Goal: Task Accomplishment & Management: Use online tool/utility

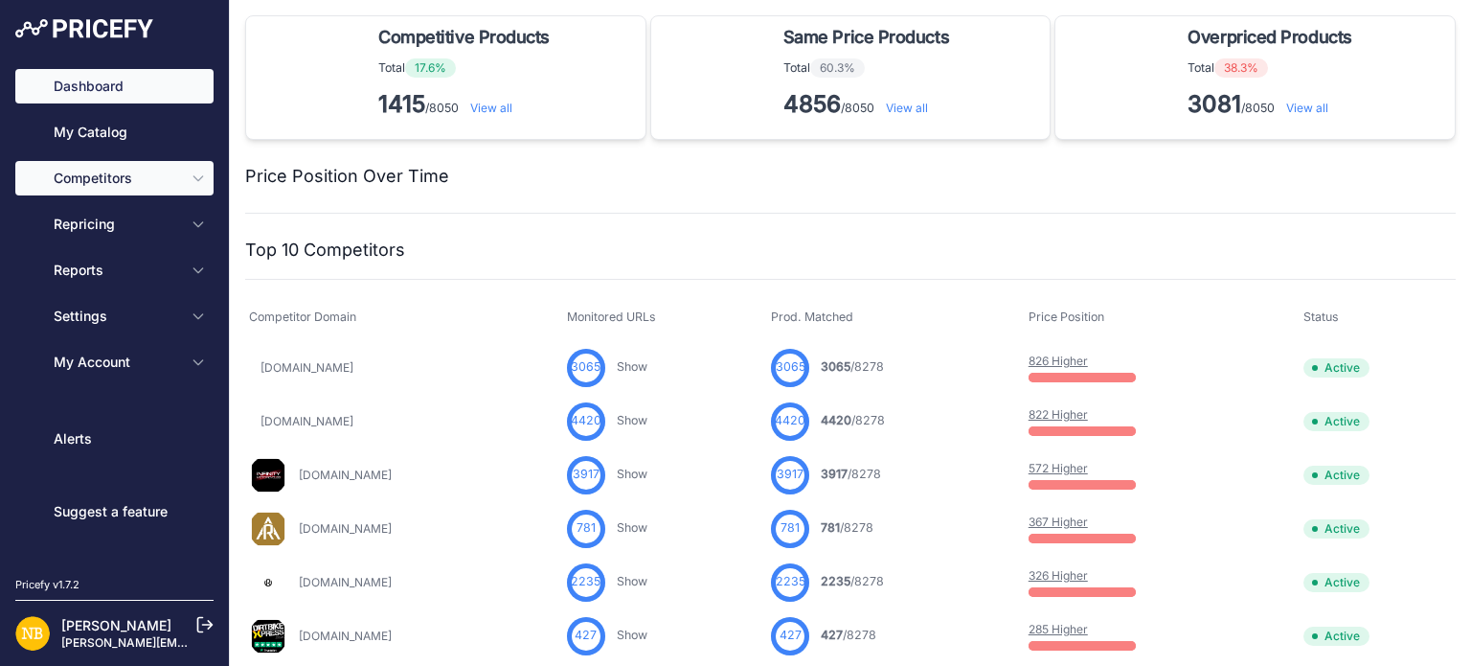
click at [119, 175] on span "Competitors" at bounding box center [116, 178] width 125 height 19
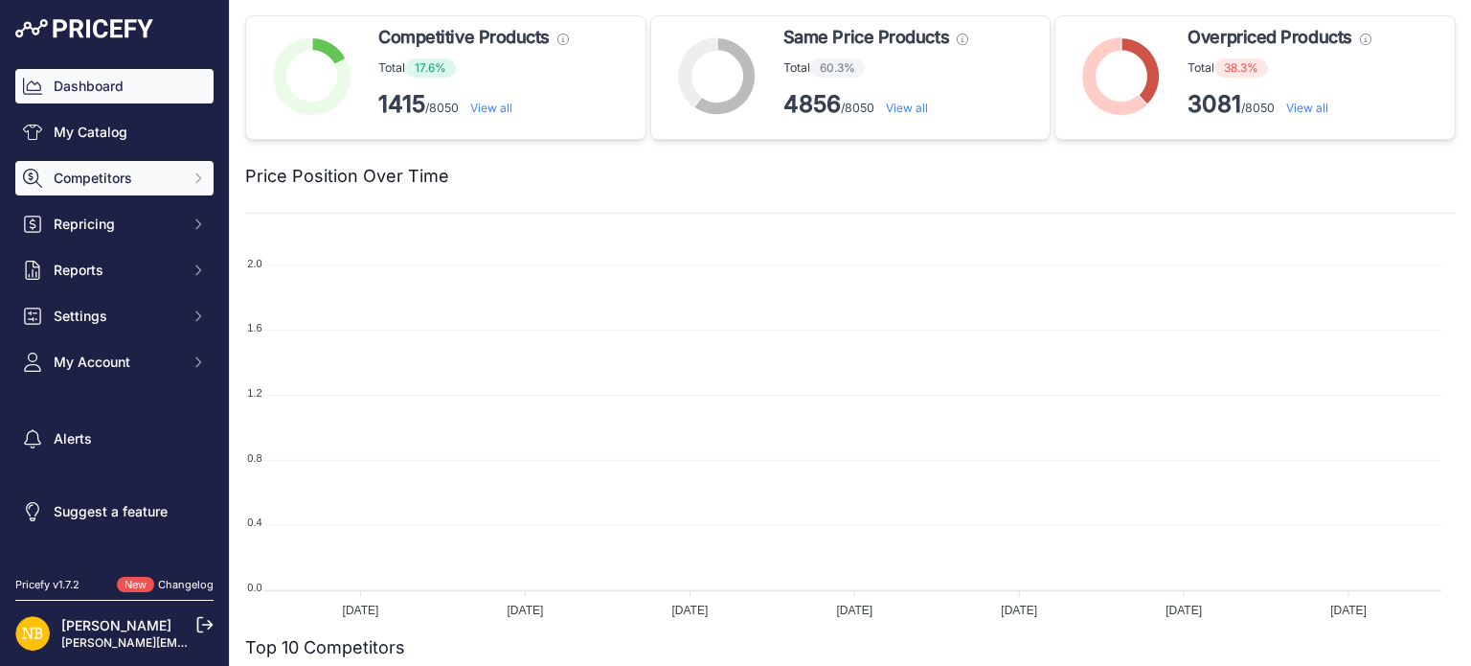
click at [154, 191] on button "Competitors" at bounding box center [114, 178] width 198 height 34
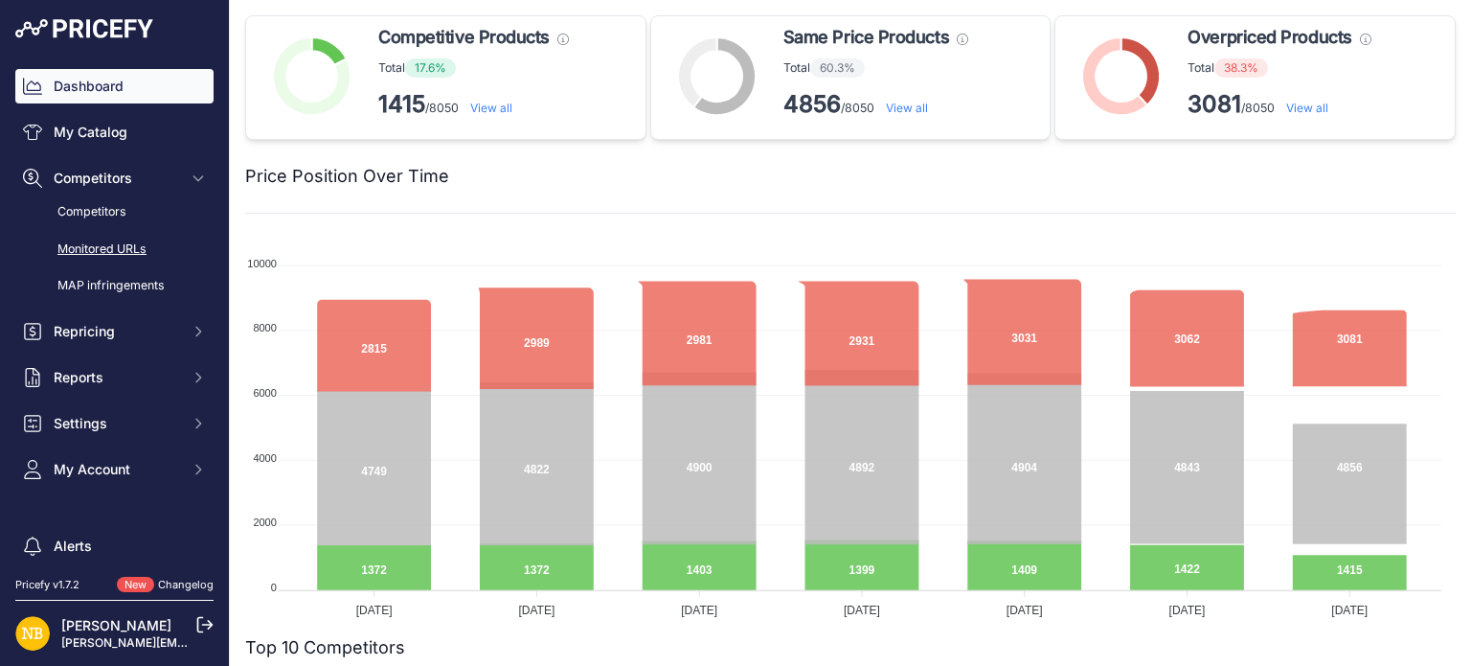
click at [91, 246] on link "Monitored URLs" at bounding box center [114, 250] width 198 height 34
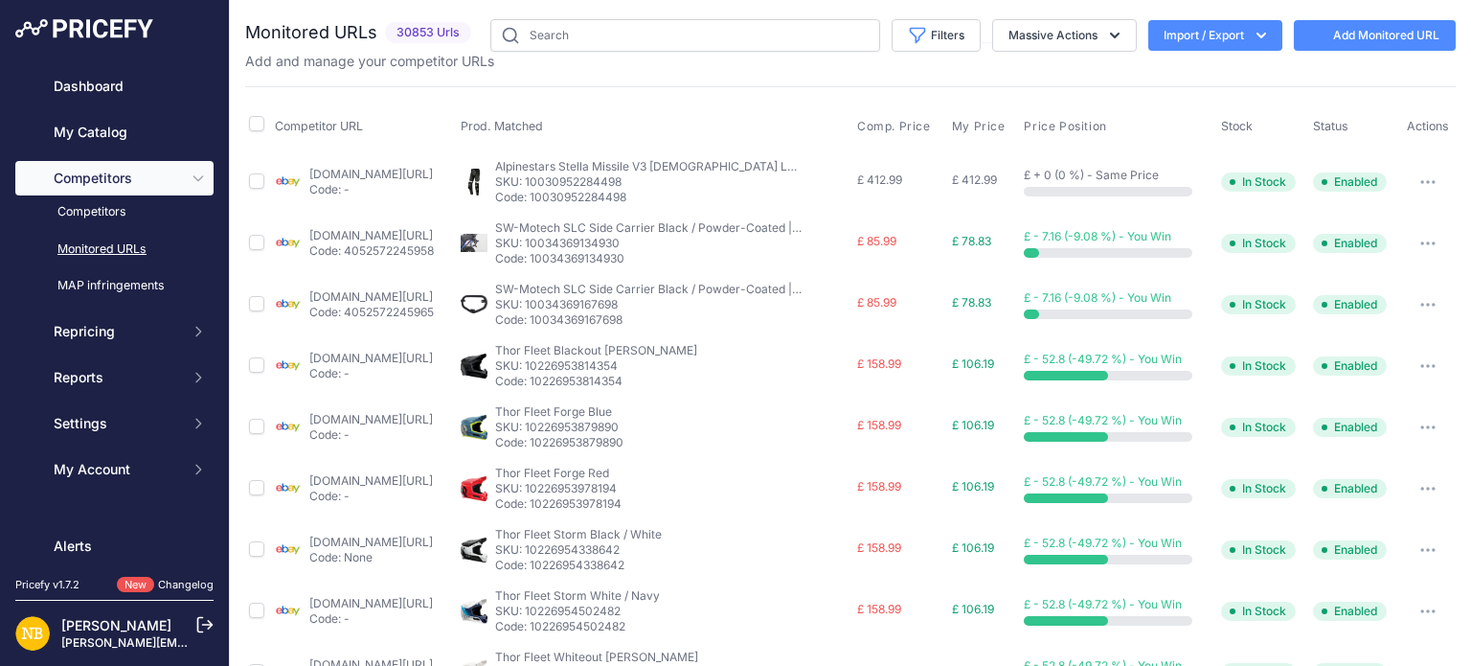
click at [1220, 33] on button "Import / Export" at bounding box center [1215, 35] width 134 height 31
click at [1182, 107] on div "Export" at bounding box center [1213, 110] width 153 height 34
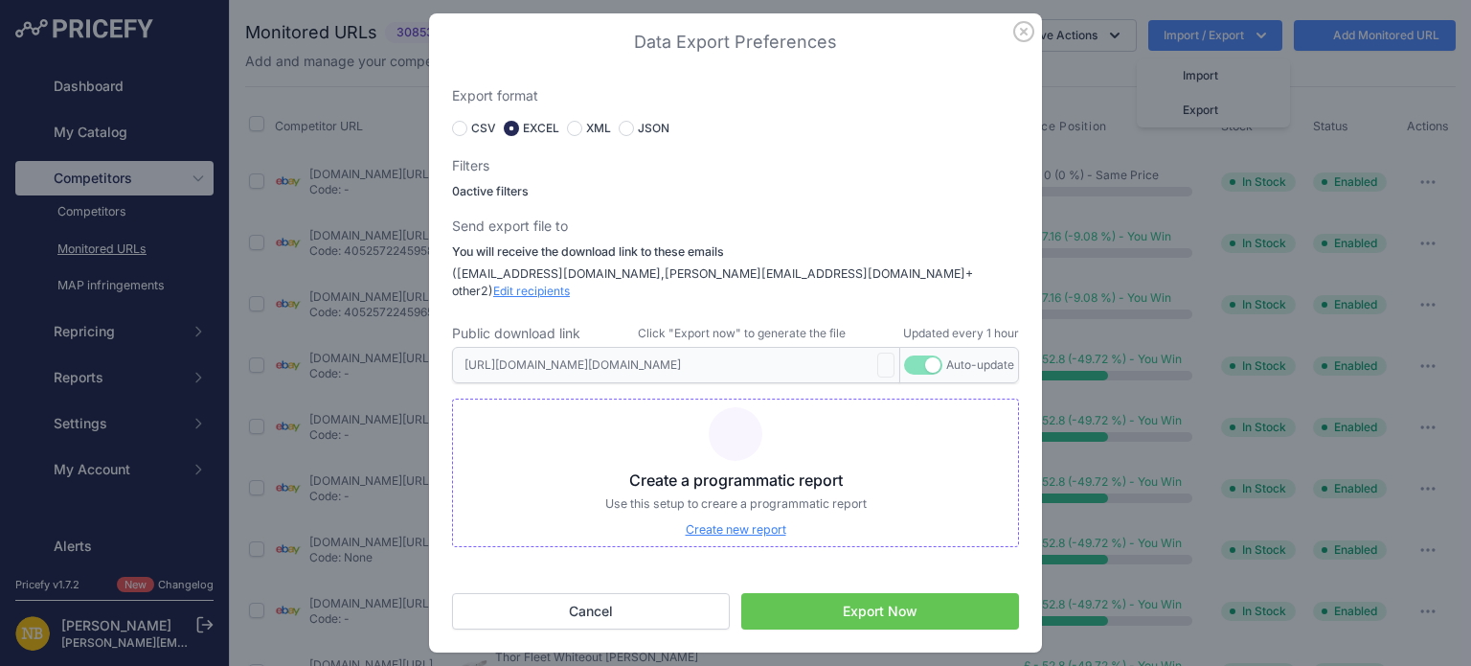
click at [891, 607] on button "Export Now" at bounding box center [880, 611] width 278 height 36
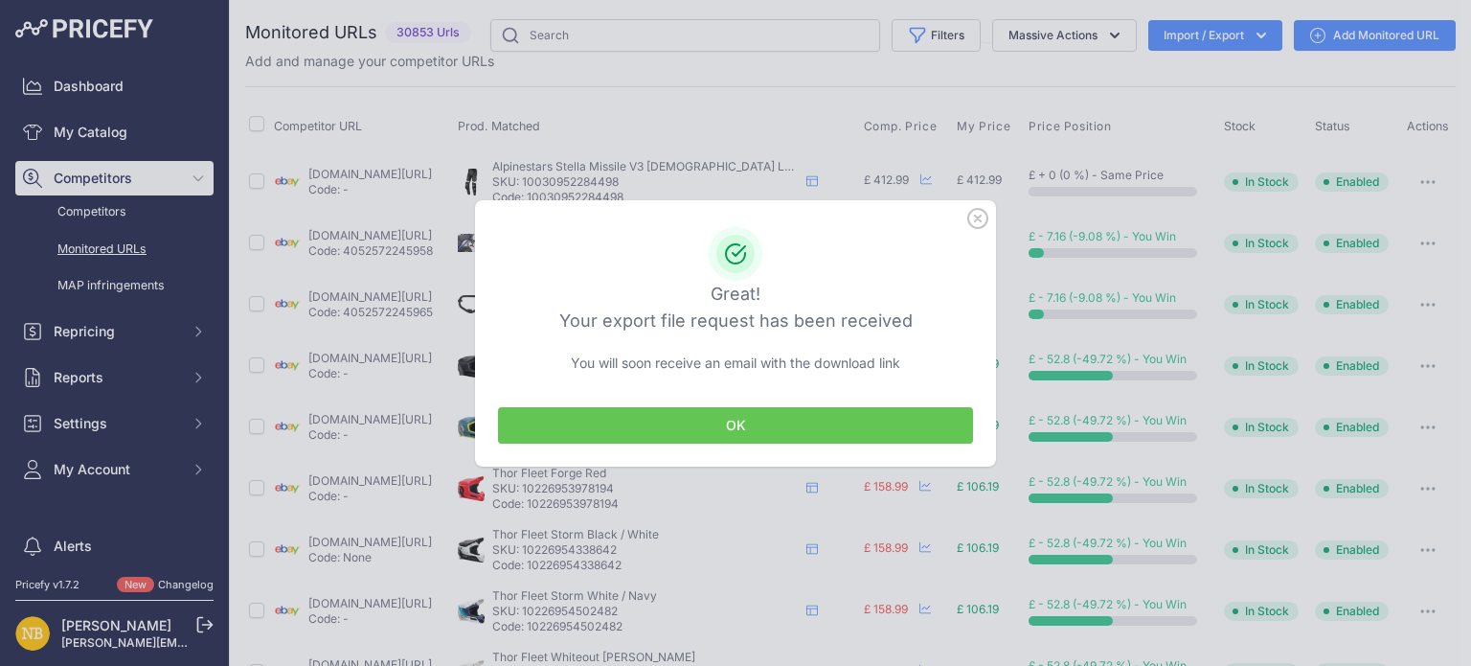
click at [741, 424] on button "OK" at bounding box center [735, 425] width 475 height 36
